Goal: Register for event/course

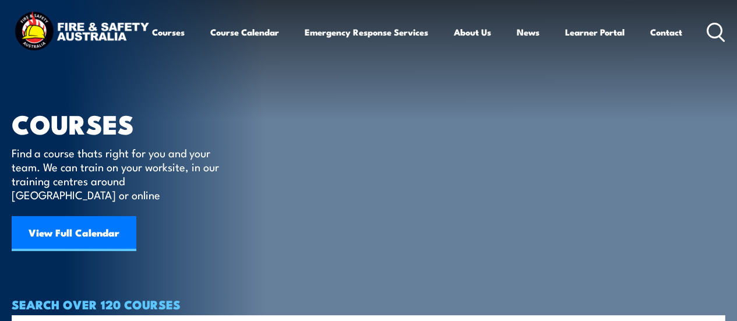
click at [103, 216] on link "View Full Calendar" at bounding box center [74, 233] width 125 height 35
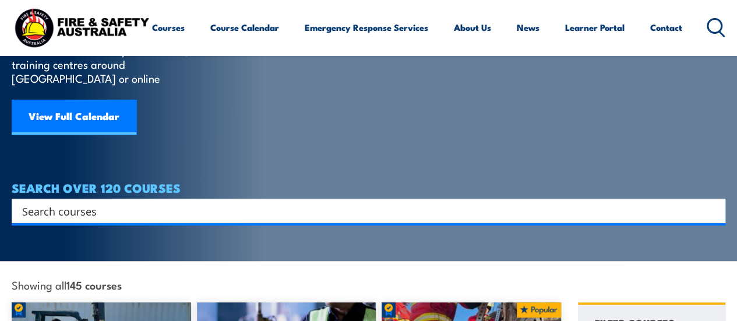
scroll to position [233, 0]
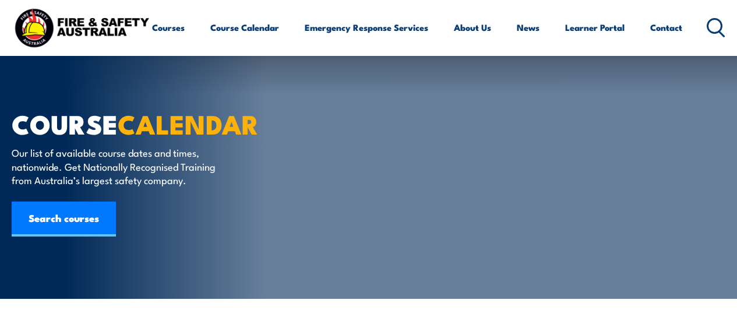
scroll to position [291, 0]
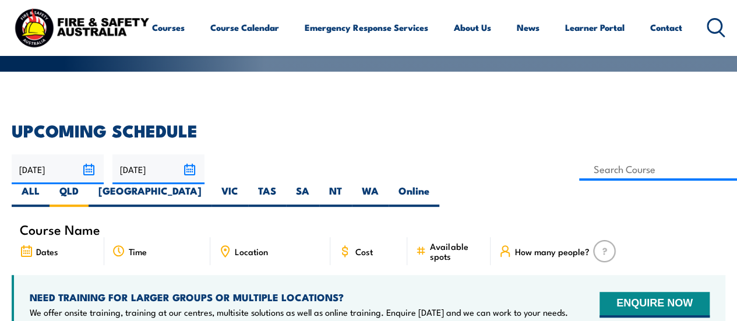
scroll to position [233, 0]
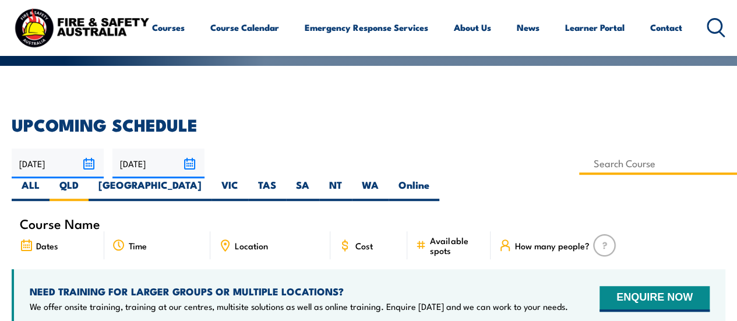
click at [579, 165] on input at bounding box center [658, 163] width 158 height 23
type input "h"
click at [681, 121] on h2 "UPCOMING SCHEDULE" at bounding box center [368, 123] width 713 height 15
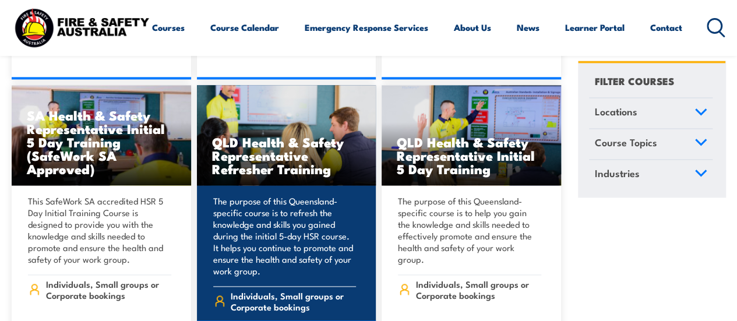
scroll to position [5182, 0]
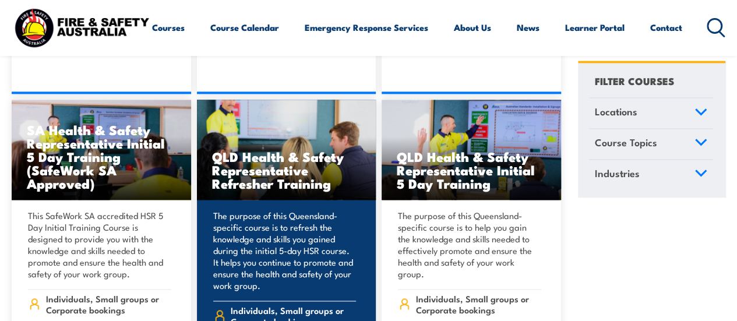
click at [241, 210] on p "The purpose of this Queensland-specific course is to refresh the knowledge and …" at bounding box center [284, 251] width 143 height 82
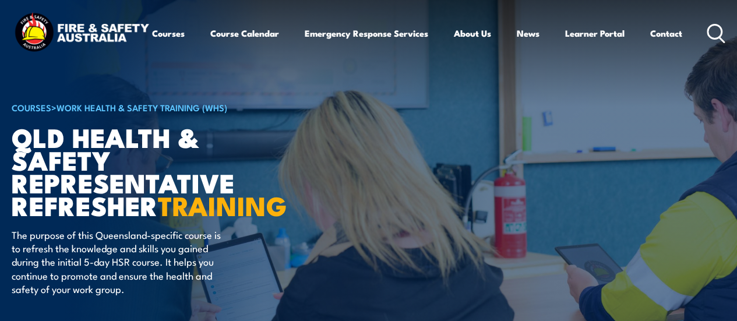
click at [568, 187] on article "COURSES > Work Health & Safety Training (WHS) QLD Health & Safety Representativ…" at bounding box center [368, 169] width 713 height 340
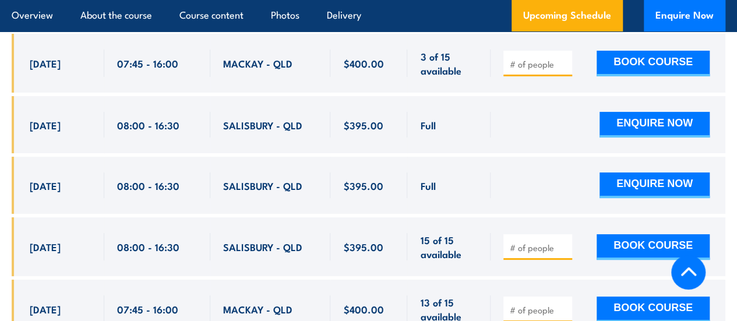
scroll to position [2213, 0]
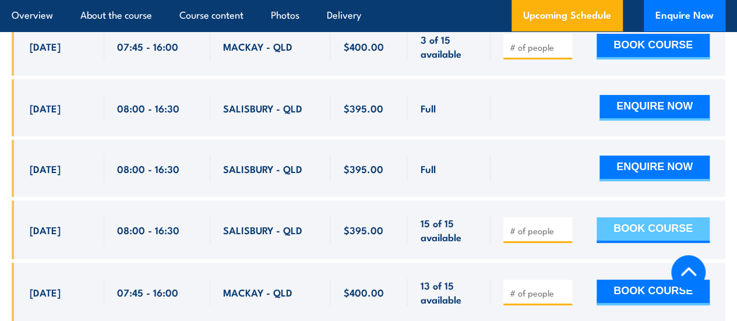
click at [616, 240] on button "BOOK COURSE" at bounding box center [652, 230] width 113 height 26
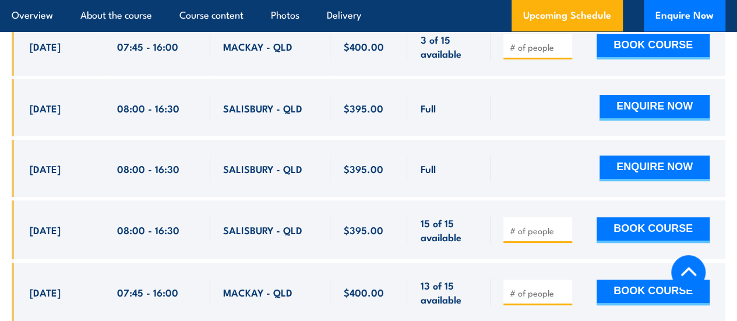
click at [535, 233] on span at bounding box center [537, 229] width 61 height 13
click at [565, 236] on input "1" at bounding box center [539, 231] width 58 height 12
click at [564, 236] on input "2" at bounding box center [539, 231] width 58 height 12
click at [564, 236] on input "3" at bounding box center [539, 231] width 58 height 12
click at [564, 236] on input "4" at bounding box center [539, 231] width 58 height 12
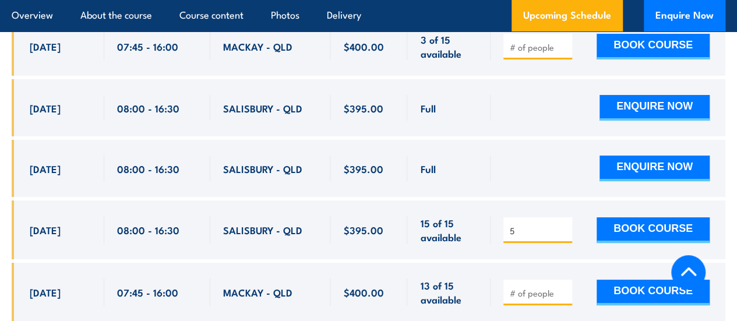
click at [564, 236] on input "5" at bounding box center [539, 231] width 58 height 12
click at [564, 236] on input "6" at bounding box center [539, 231] width 58 height 12
type input "7"
click at [564, 236] on input "7" at bounding box center [539, 231] width 58 height 12
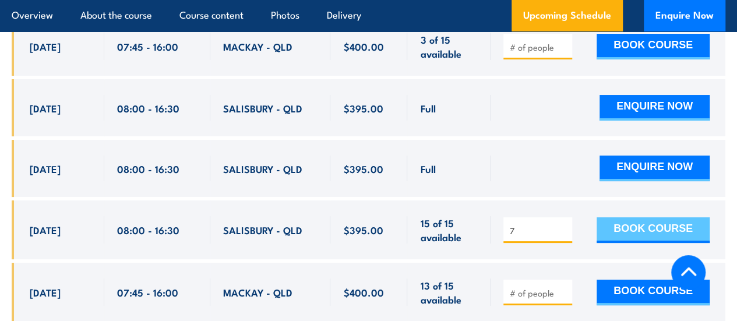
click at [634, 243] on button "BOOK COURSE" at bounding box center [652, 230] width 113 height 26
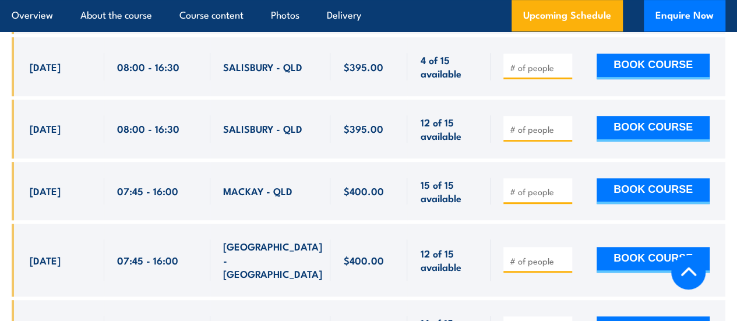
scroll to position [2504, 0]
